Goal: Transaction & Acquisition: Purchase product/service

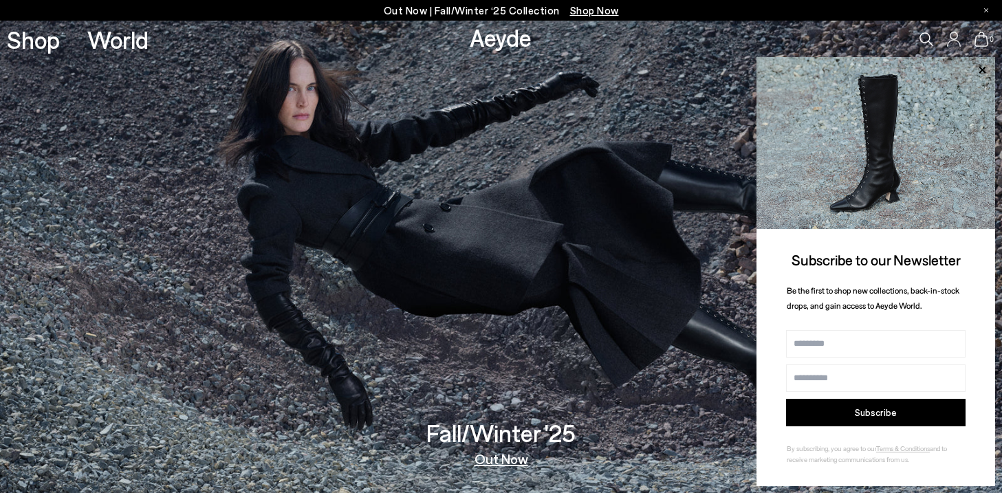
click at [592, 11] on span "Shop Now" at bounding box center [594, 10] width 49 height 12
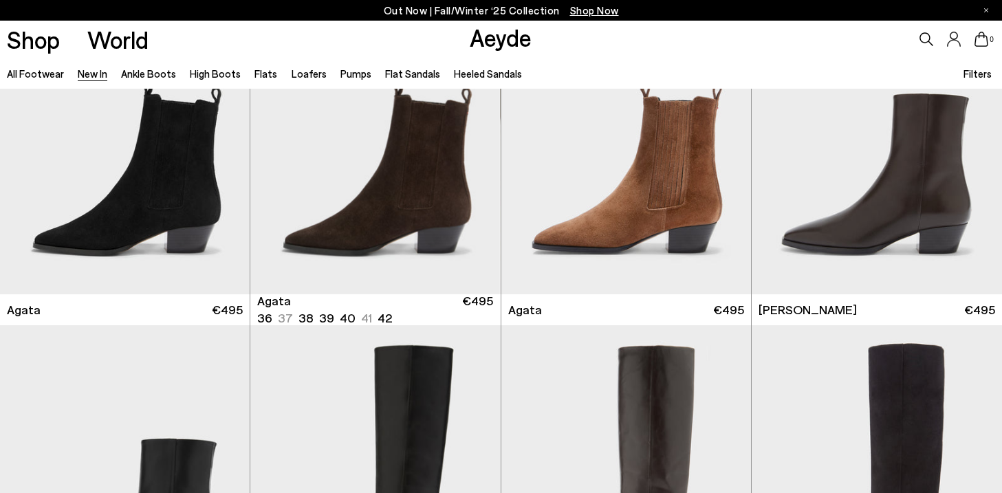
scroll to position [772, 0]
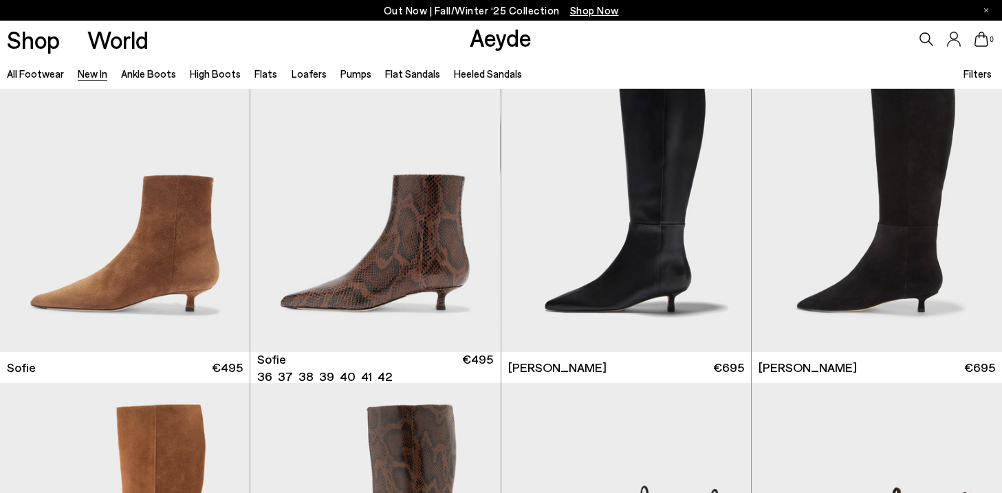
scroll to position [4499, 0]
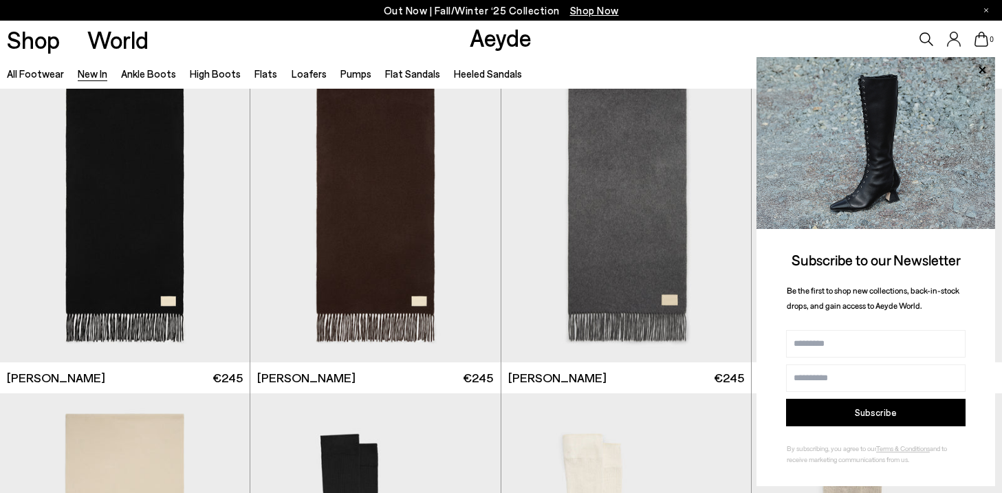
scroll to position [8771, 0]
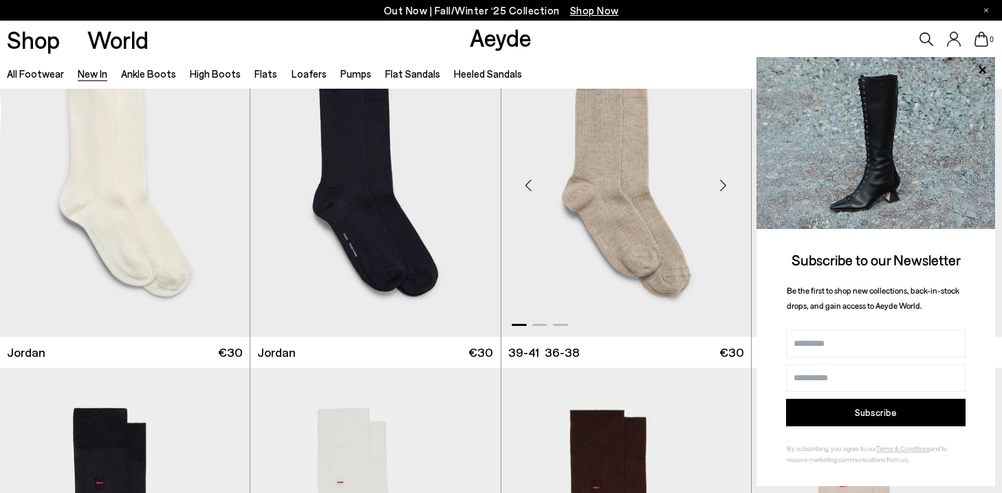
scroll to position [9785, 0]
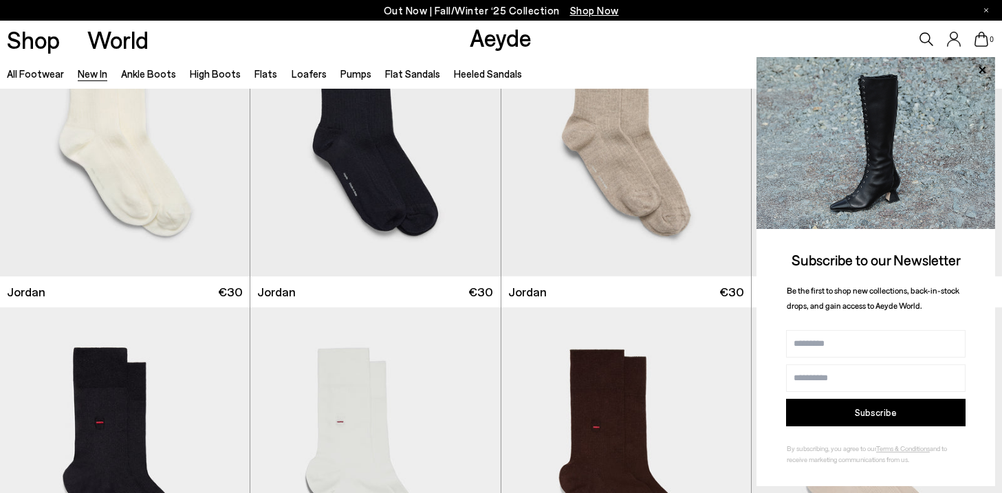
click at [694, 41] on div "0" at bounding box center [835, 39] width 334 height 37
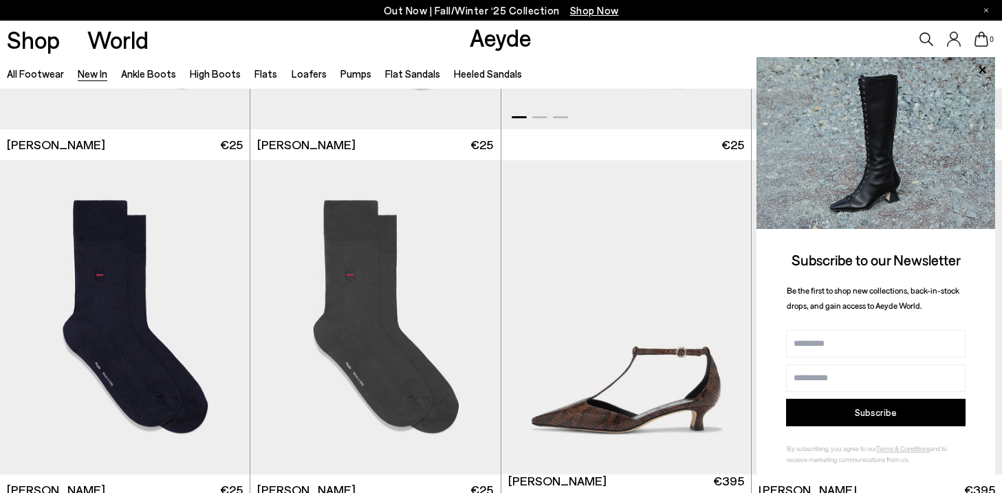
scroll to position [10394, 0]
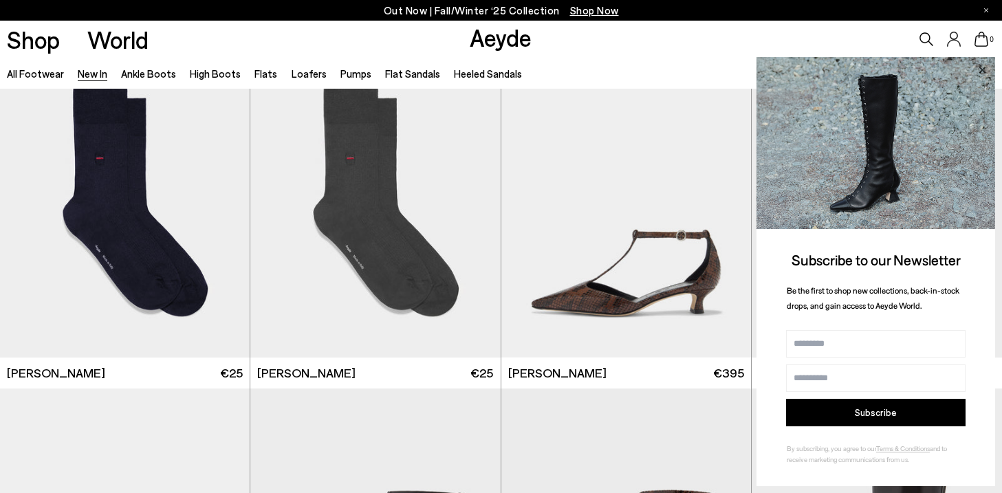
click at [982, 68] on icon at bounding box center [981, 69] width 7 height 7
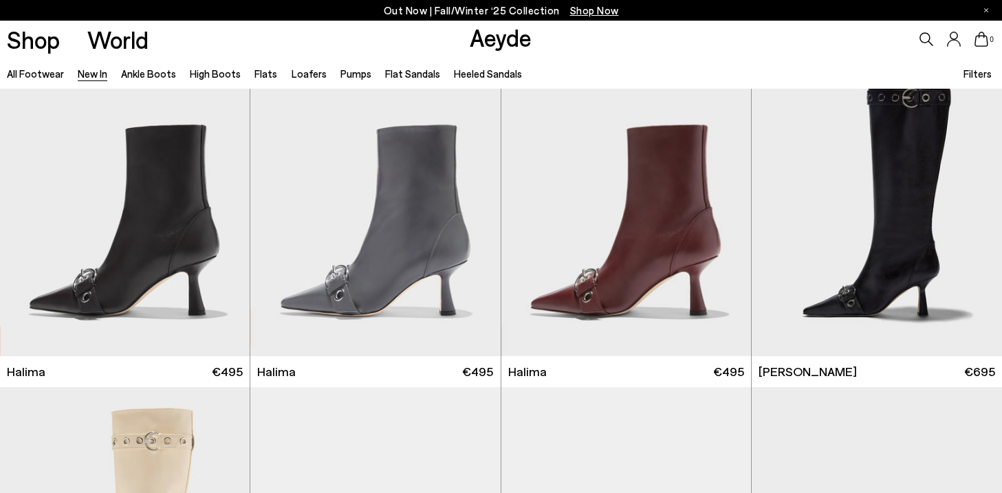
scroll to position [11473, 0]
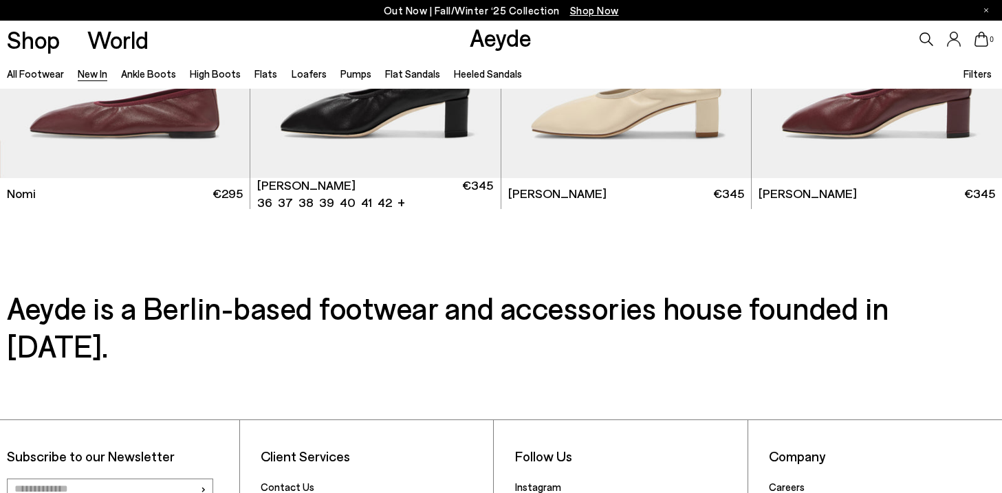
scroll to position [14875, 0]
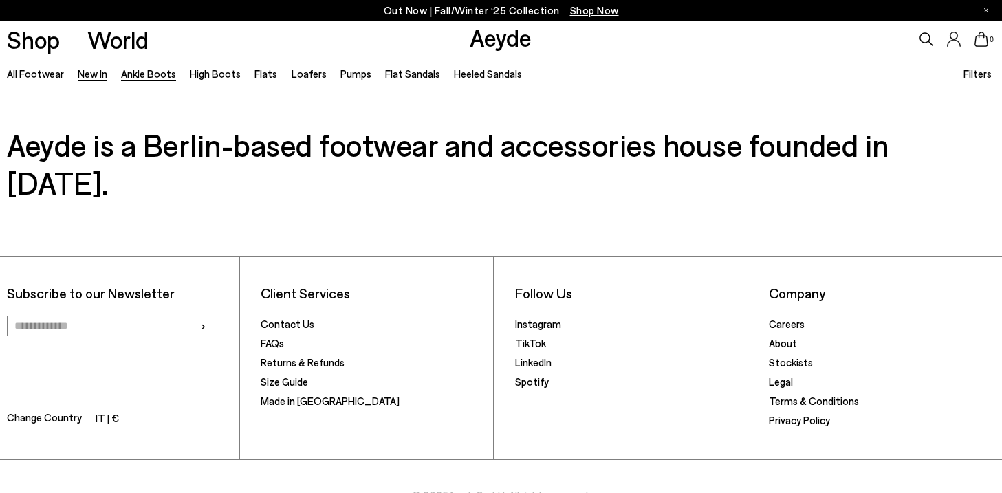
click at [134, 76] on link "Ankle Boots" at bounding box center [148, 73] width 55 height 12
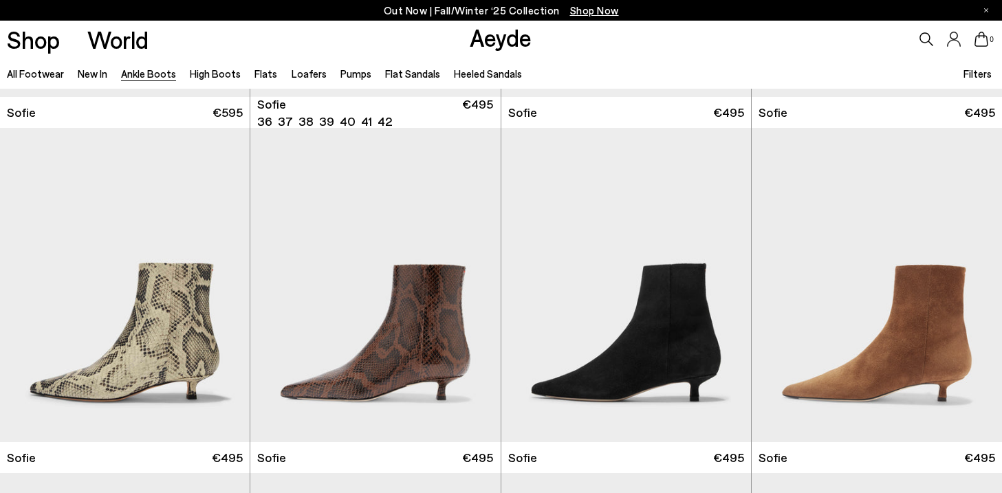
scroll to position [1530, 0]
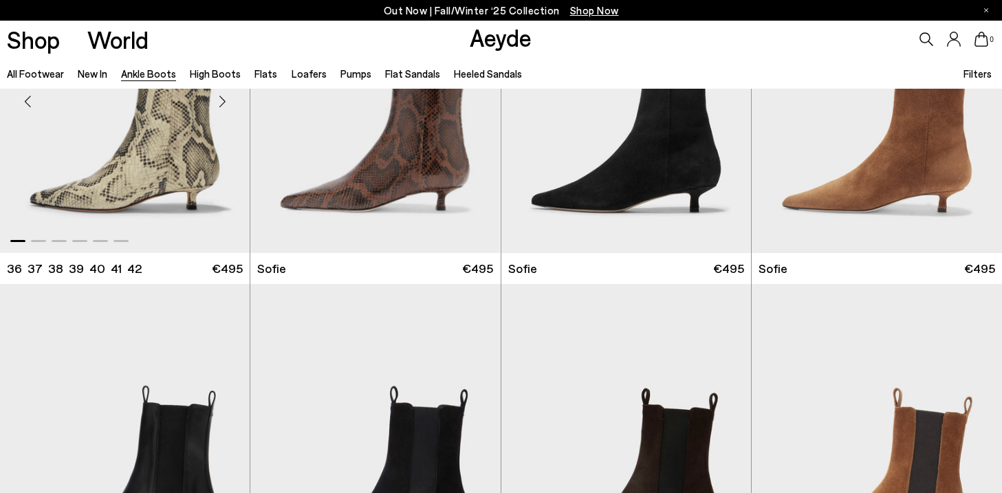
click at [124, 184] on img "1 / 6" at bounding box center [125, 96] width 250 height 314
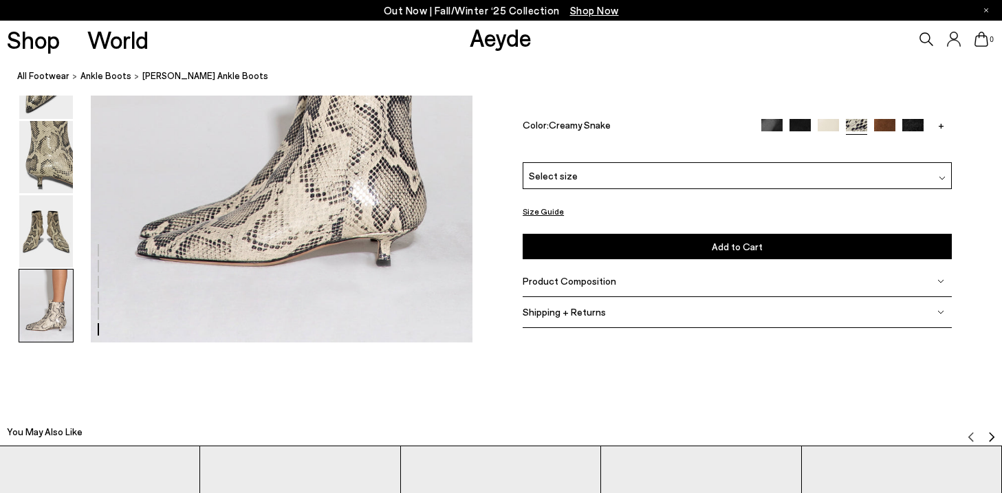
scroll to position [2756, 0]
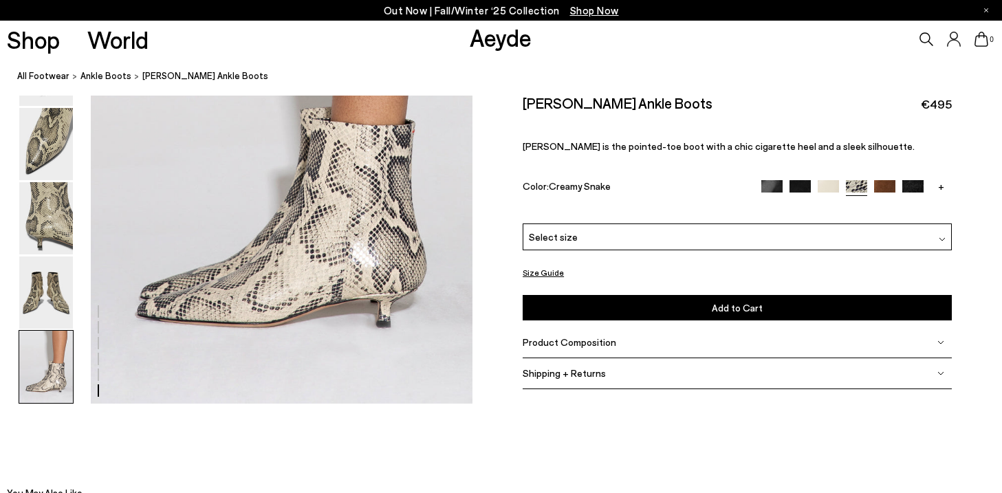
click at [878, 186] on img at bounding box center [884, 189] width 21 height 21
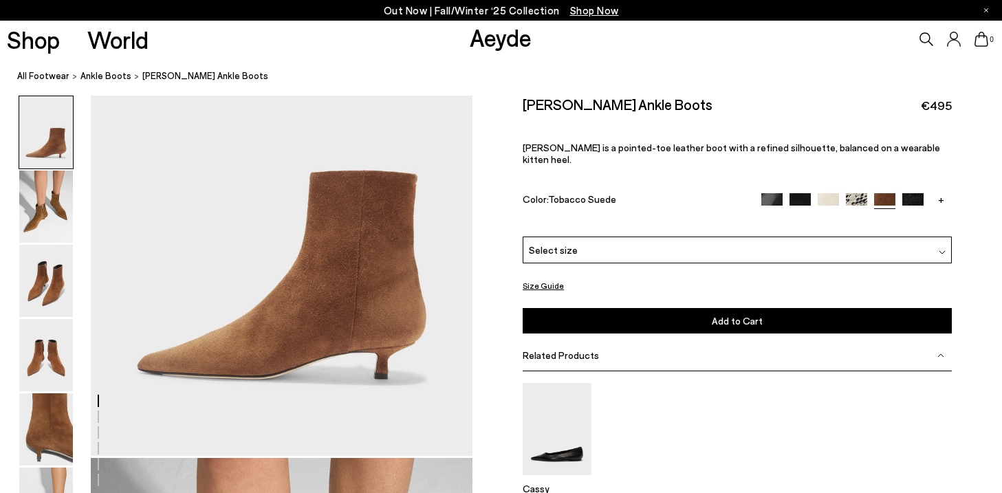
click at [829, 193] on img at bounding box center [827, 203] width 21 height 21
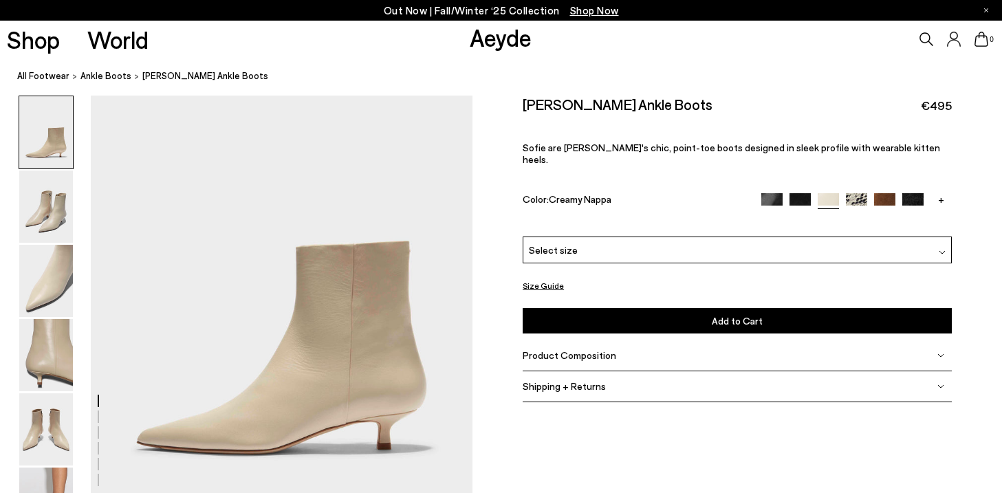
scroll to position [264, 0]
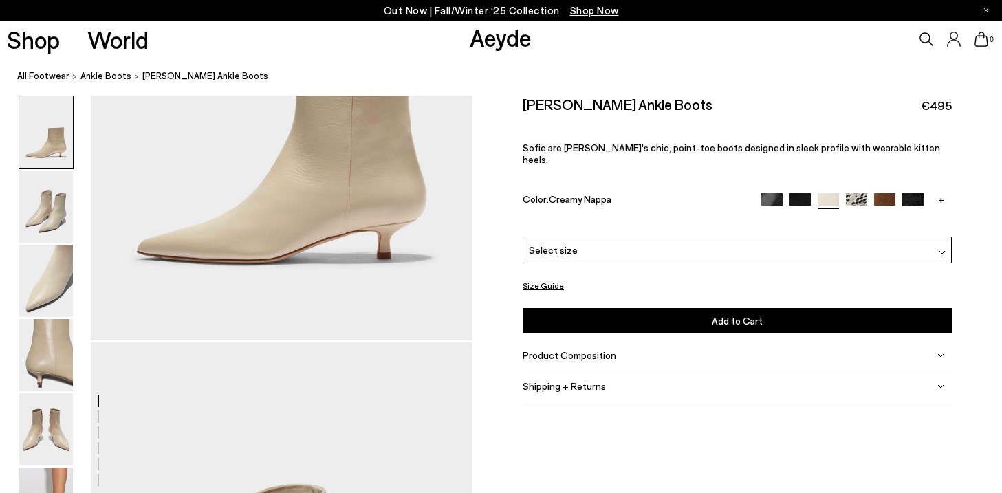
click at [804, 193] on img at bounding box center [799, 203] width 21 height 21
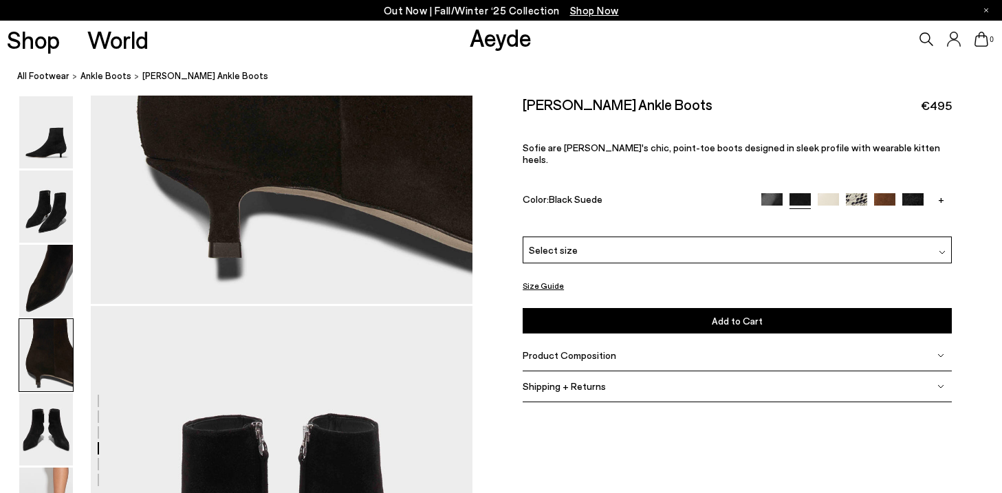
scroll to position [2056, 0]
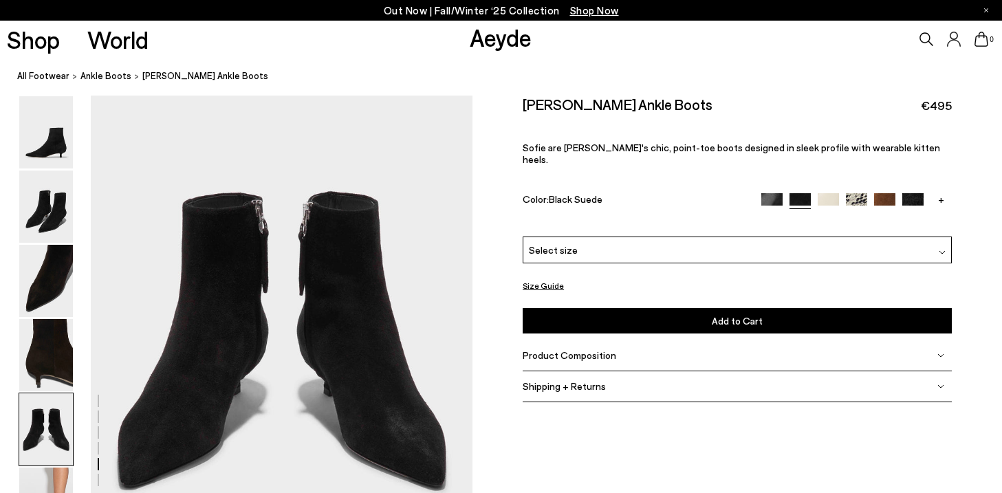
click at [859, 193] on img at bounding box center [856, 203] width 21 height 21
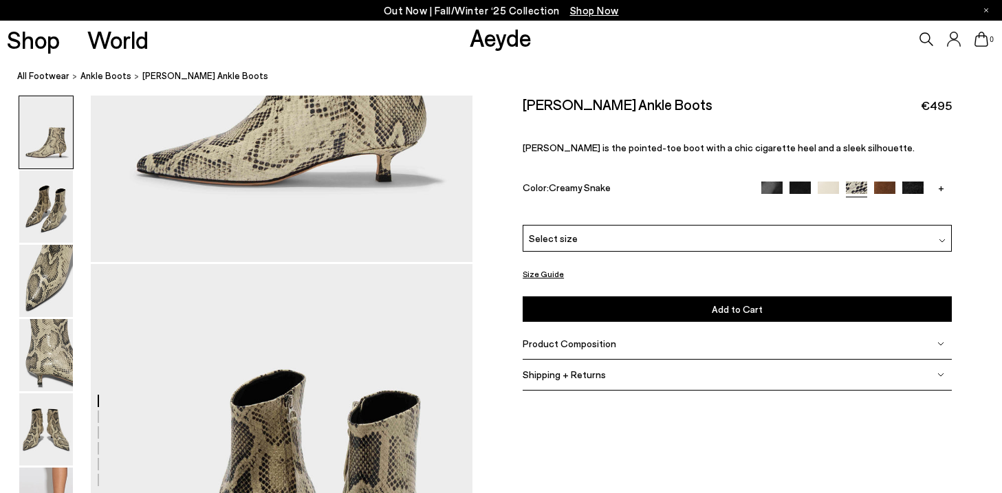
scroll to position [353, 0]
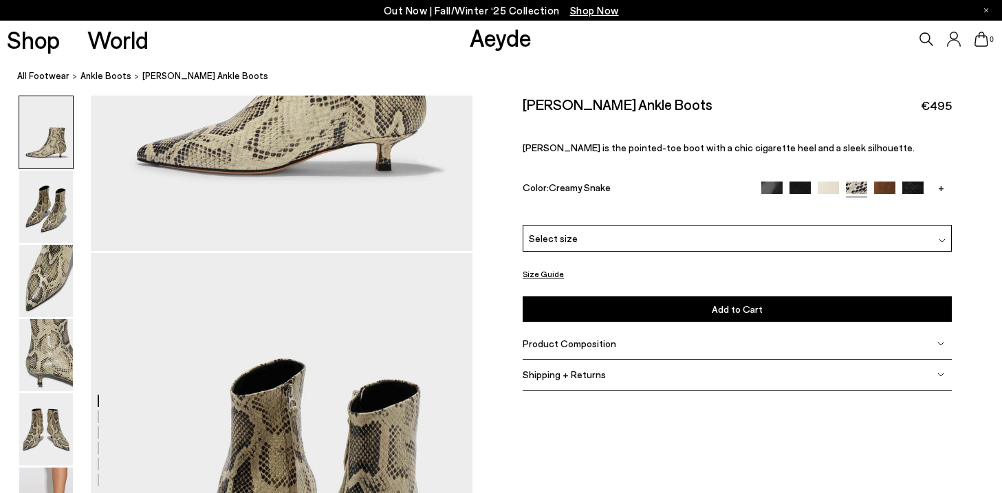
click at [732, 239] on div "Select size" at bounding box center [737, 238] width 429 height 27
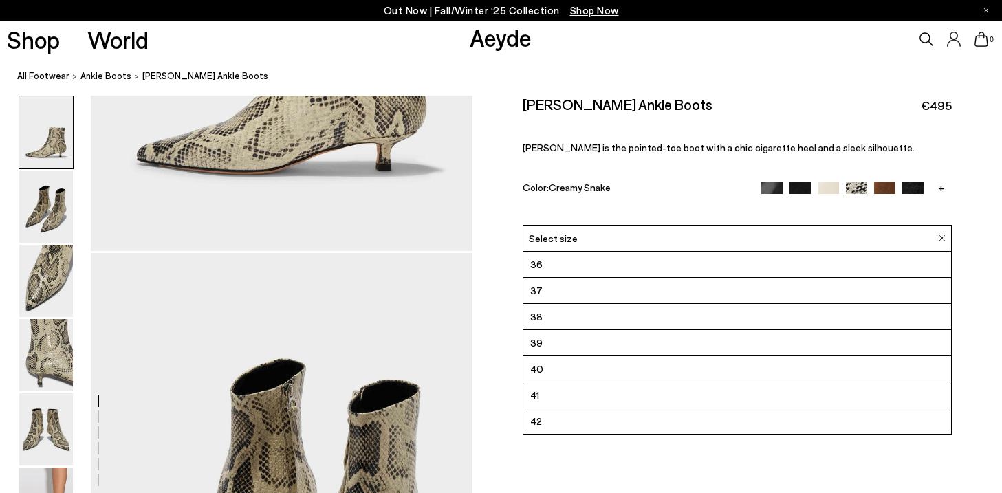
click at [574, 372] on li "40" at bounding box center [737, 369] width 428 height 26
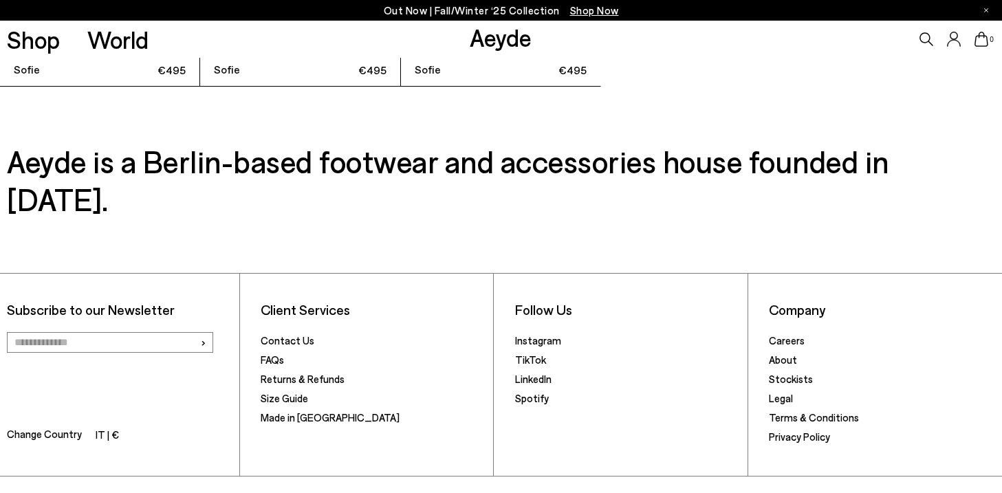
scroll to position [4300, 0]
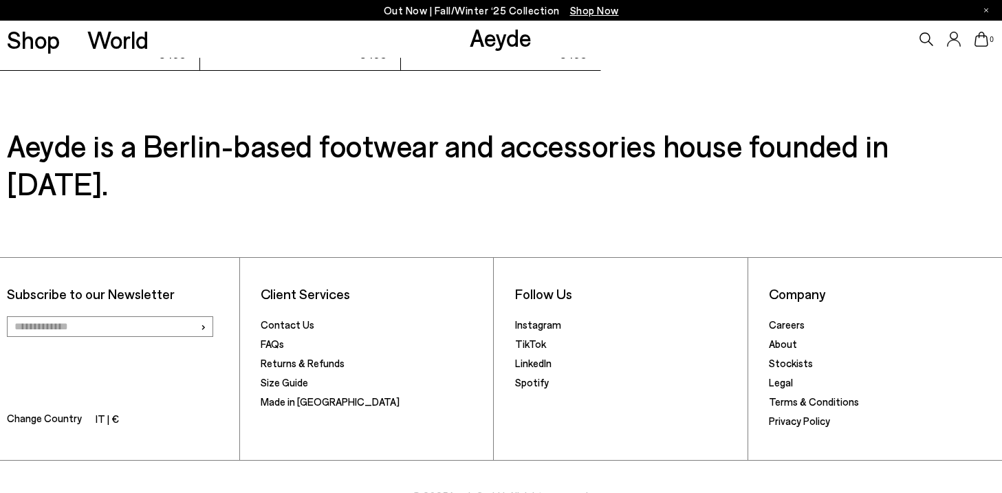
click at [101, 316] on input "email" at bounding box center [110, 326] width 206 height 21
type input "**********"
click at [203, 316] on span "›" at bounding box center [203, 326] width 6 height 20
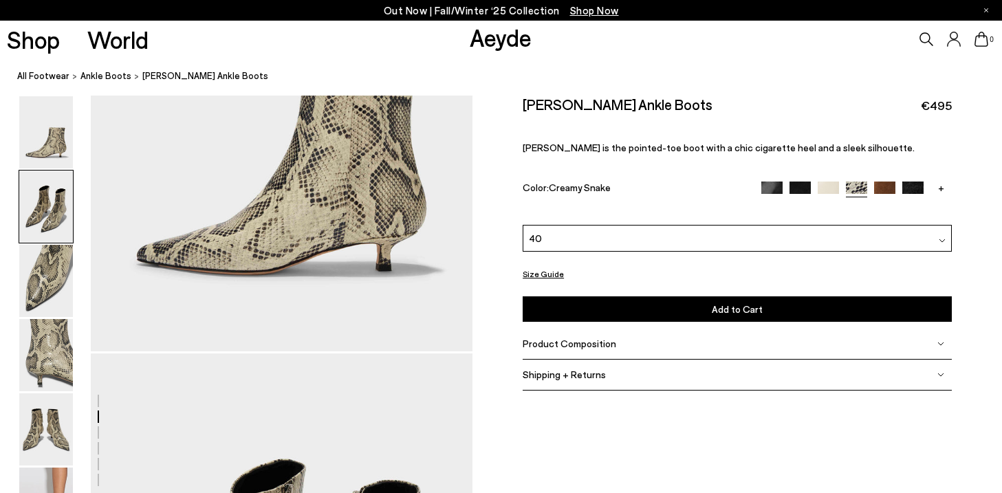
scroll to position [0, 0]
